Goal: Task Accomplishment & Management: Use online tool/utility

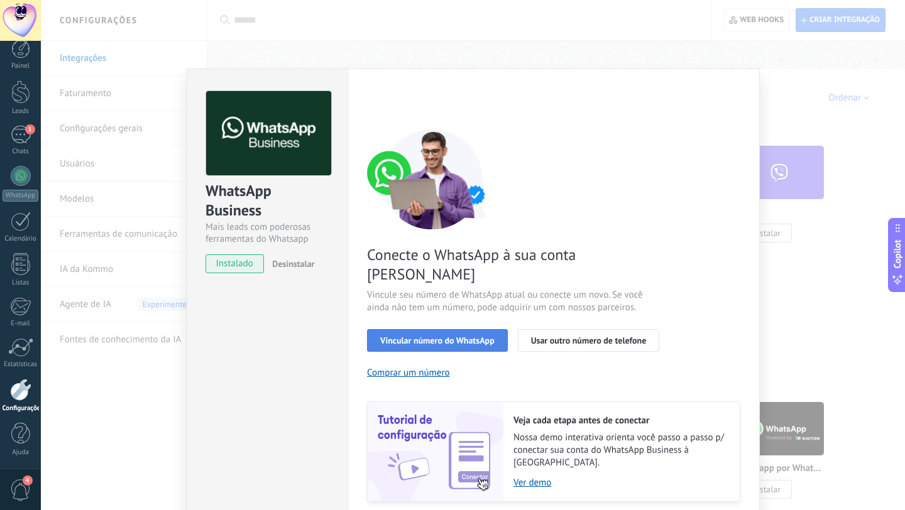
click at [461, 336] on span "Vincular número do WhatsApp" at bounding box center [437, 340] width 114 height 9
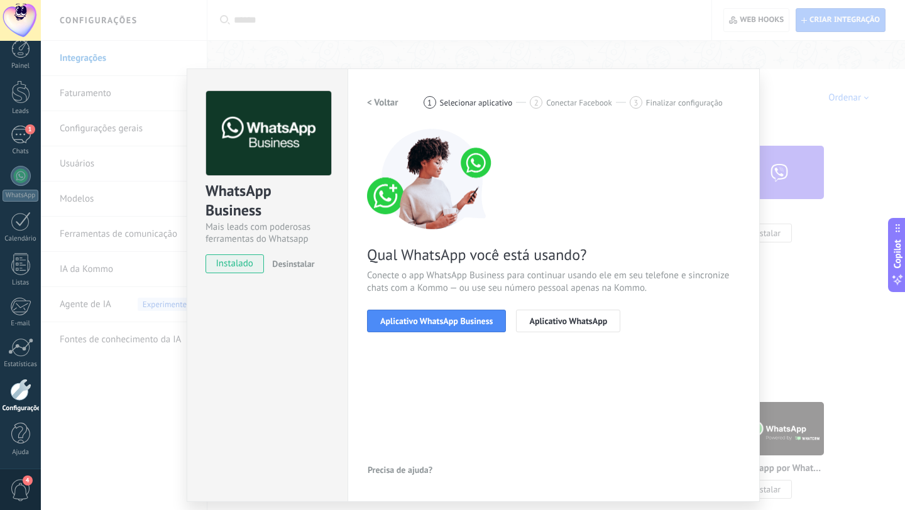
click at [461, 325] on span "Aplicativo WhatsApp Business" at bounding box center [436, 321] width 112 height 9
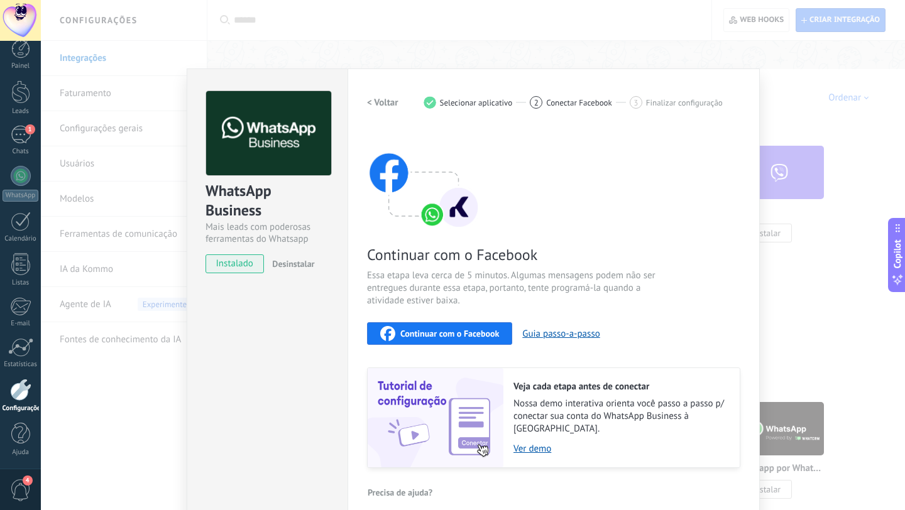
click at [383, 105] on h2 "< Voltar" at bounding box center [382, 103] width 31 height 12
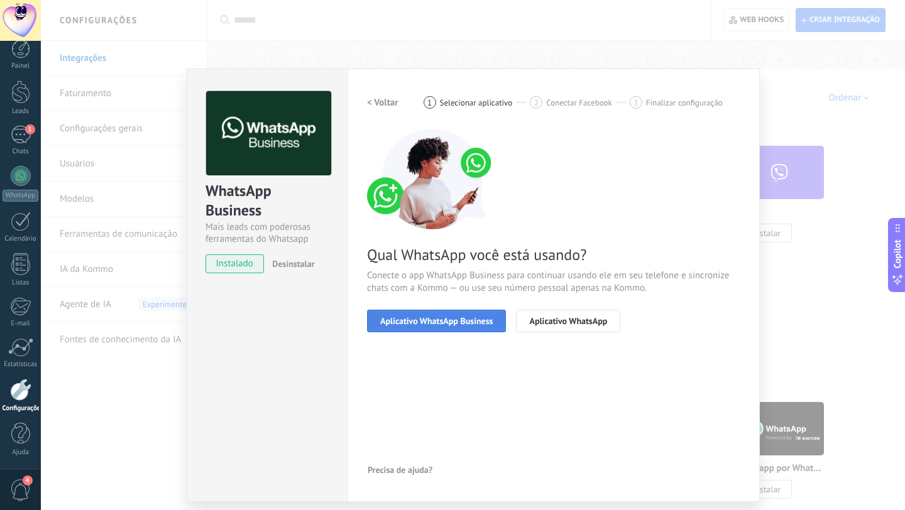
click at [453, 322] on span "Aplicativo WhatsApp Business" at bounding box center [436, 321] width 112 height 9
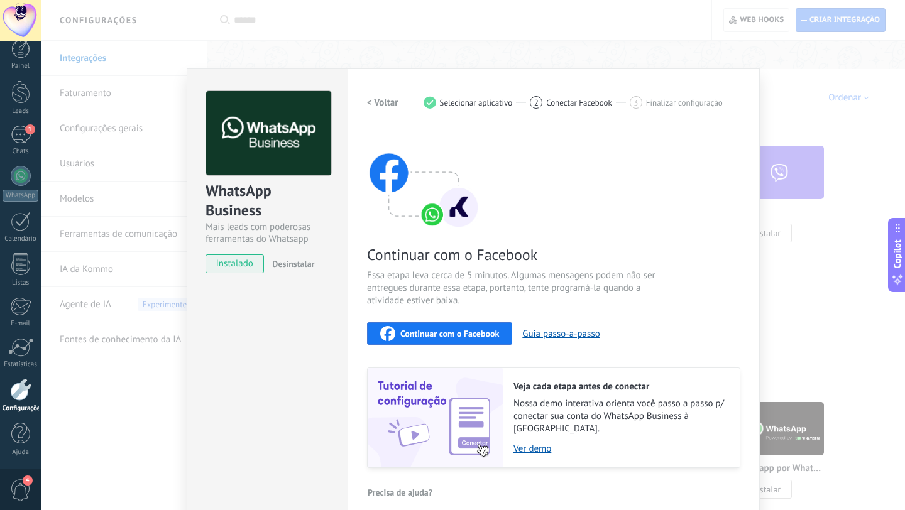
click at [453, 322] on div "Continuar com o Facebook Guia passo-a-passo" at bounding box center [553, 333] width 373 height 23
click at [440, 329] on span "Continuar com o Facebook" at bounding box center [449, 333] width 99 height 9
